Goal: Information Seeking & Learning: Learn about a topic

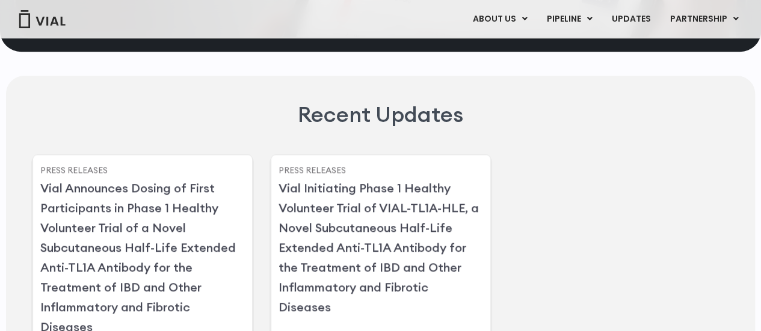
scroll to position [2827, 0]
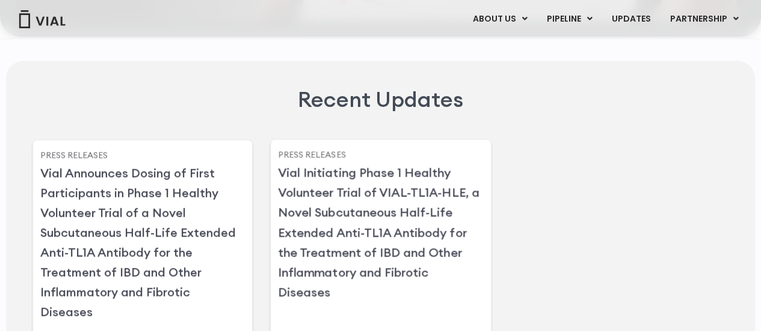
click at [370, 201] on link "Vial Initiating Phase 1 Healthy Volunteer Trial of VIAL-TL1A-HLE, a Novel Subcu…" at bounding box center [378, 232] width 201 height 135
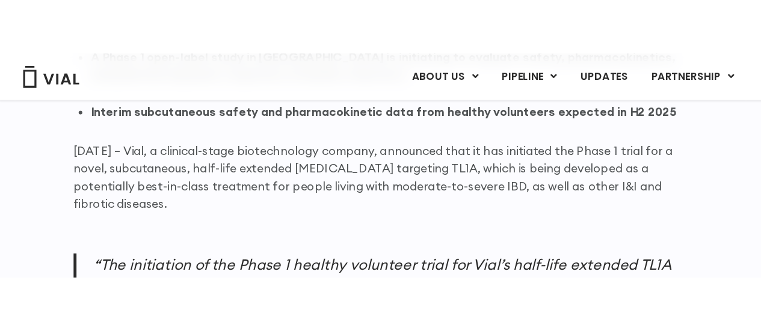
scroll to position [917, 0]
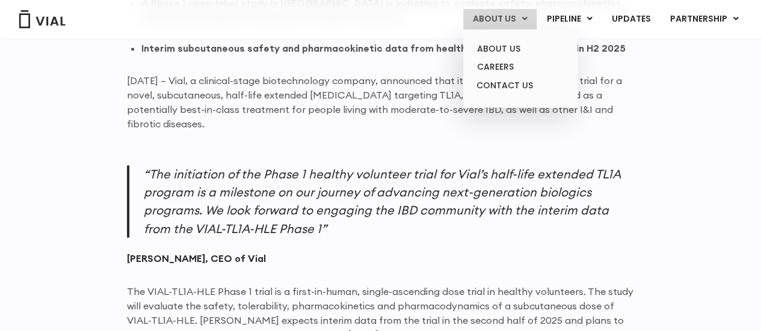
click at [511, 11] on link "ABOUT US" at bounding box center [499, 19] width 73 height 20
click at [497, 50] on link "ABOUT US" at bounding box center [519, 49] width 105 height 19
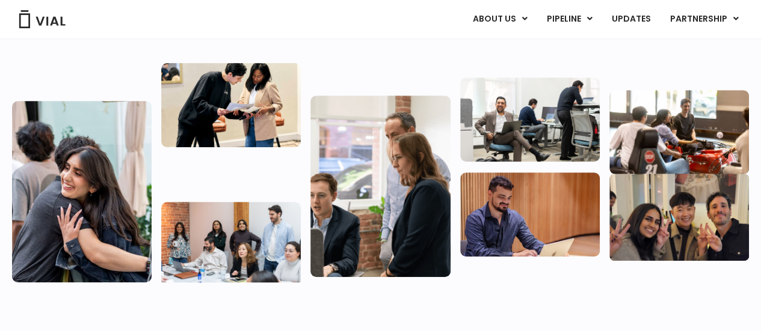
scroll to position [226, 0]
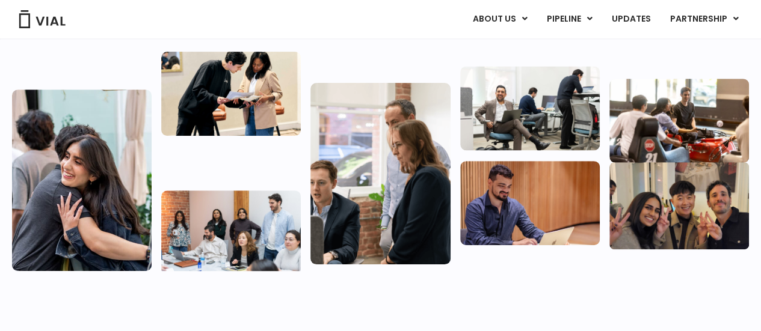
click at [701, 121] on img at bounding box center [679, 121] width 140 height 84
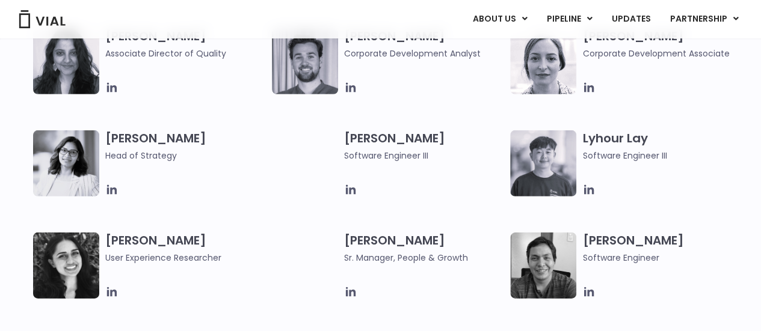
scroll to position [1624, 0]
